Goal: Obtain resource: Download file/media

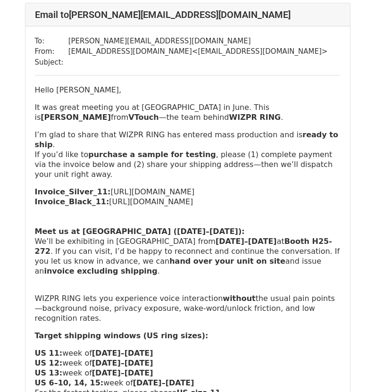
click at [117, 187] on p "Invoice_Silver_11: [URL][DOMAIN_NAME] Invoice_Black_11: [URL][DOMAIN_NAME] Meet…" at bounding box center [187, 236] width 305 height 99
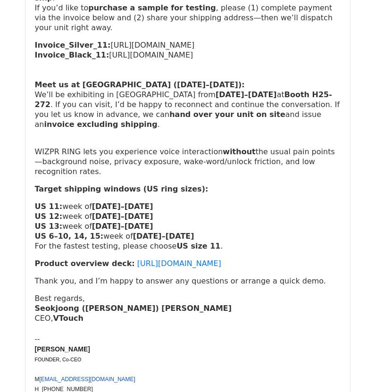
scroll to position [236, 0]
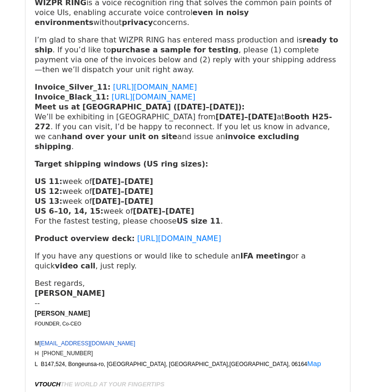
scroll to position [236, 0]
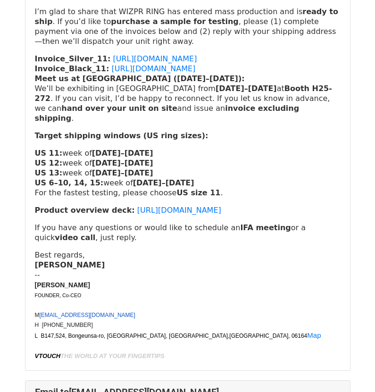
click at [137, 205] on link "[URL][DOMAIN_NAME]" at bounding box center [179, 209] width 84 height 9
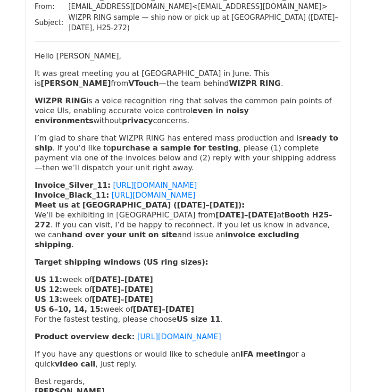
scroll to position [2498, 0]
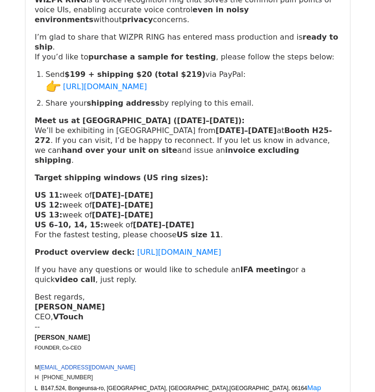
scroll to position [236, 0]
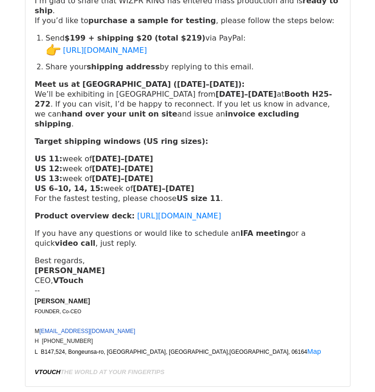
click at [221, 211] on link "[URL][DOMAIN_NAME]" at bounding box center [179, 215] width 84 height 9
